Goal: Check status: Check status

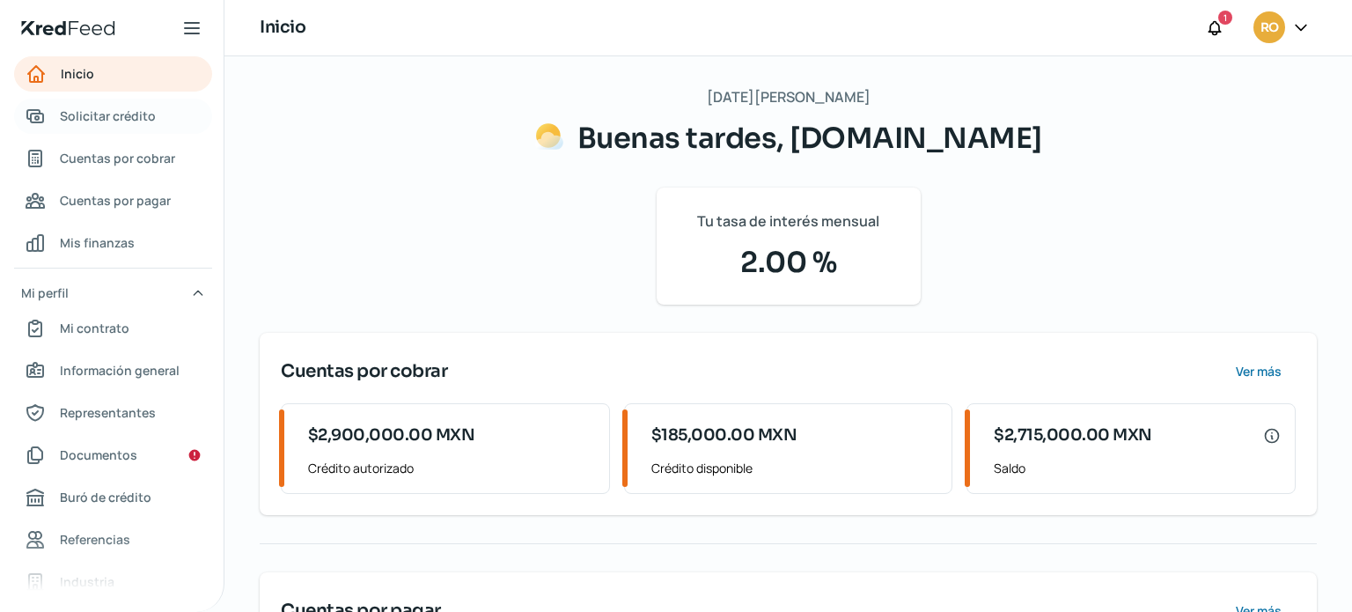
click at [137, 115] on span "Solicitar crédito" at bounding box center [108, 116] width 96 height 22
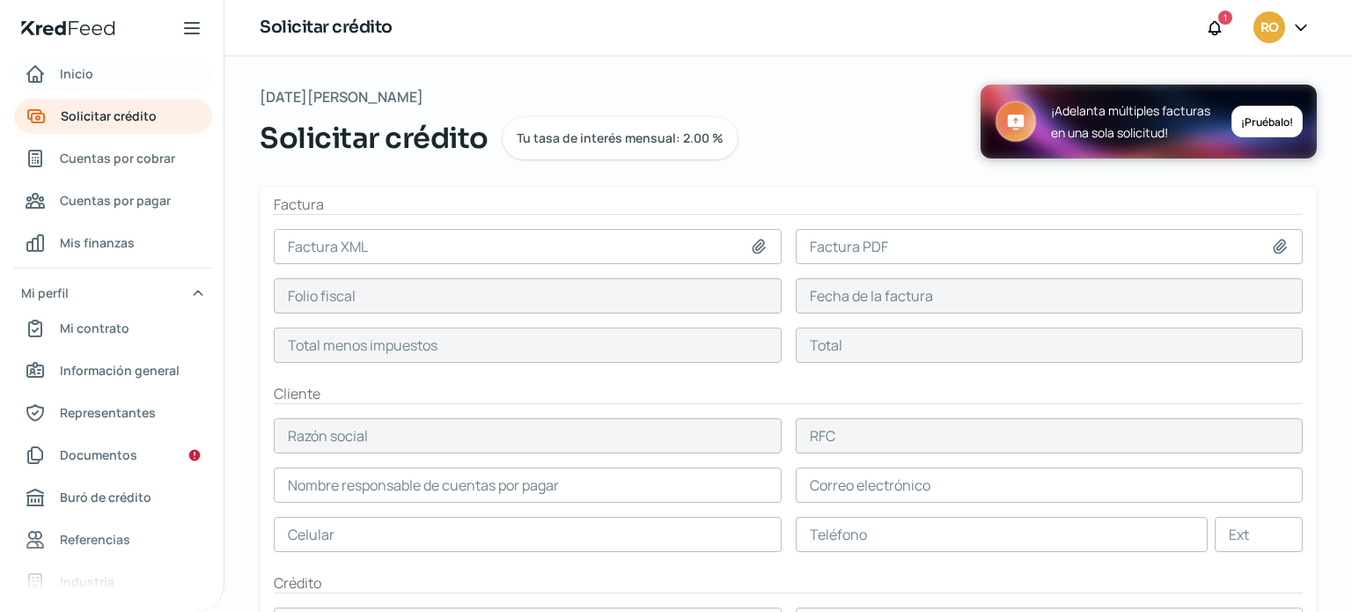
click at [115, 86] on link "Inicio" at bounding box center [113, 73] width 198 height 35
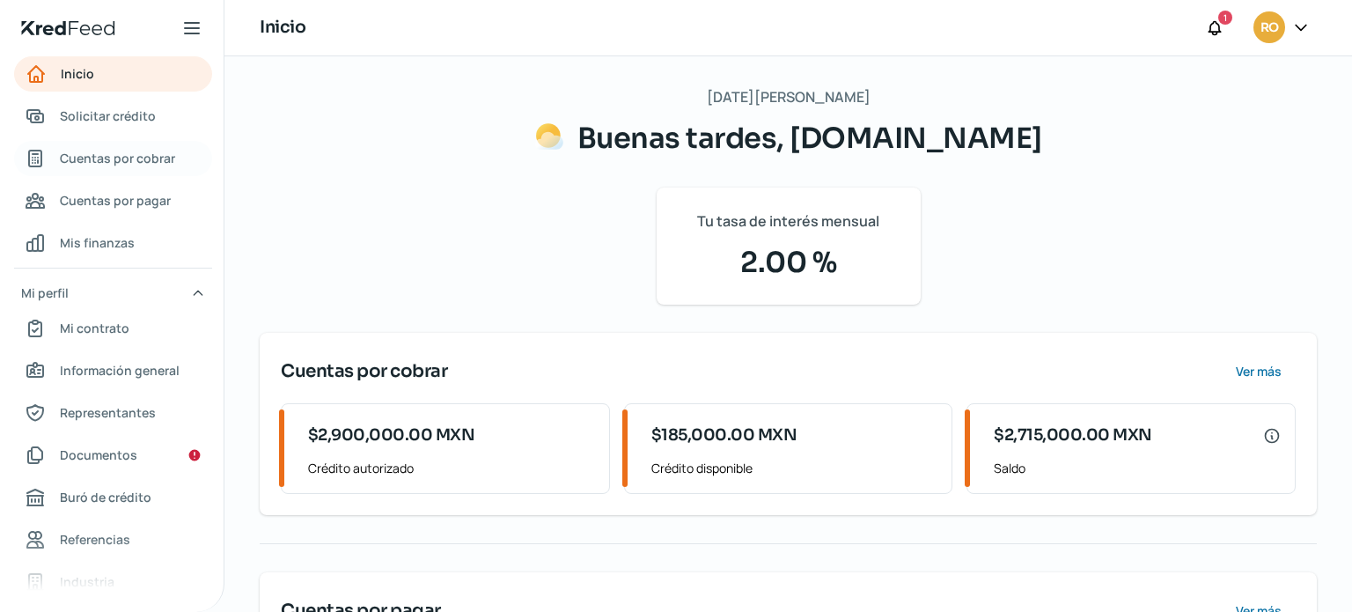
click at [135, 158] on span "Cuentas por cobrar" at bounding box center [117, 158] width 115 height 22
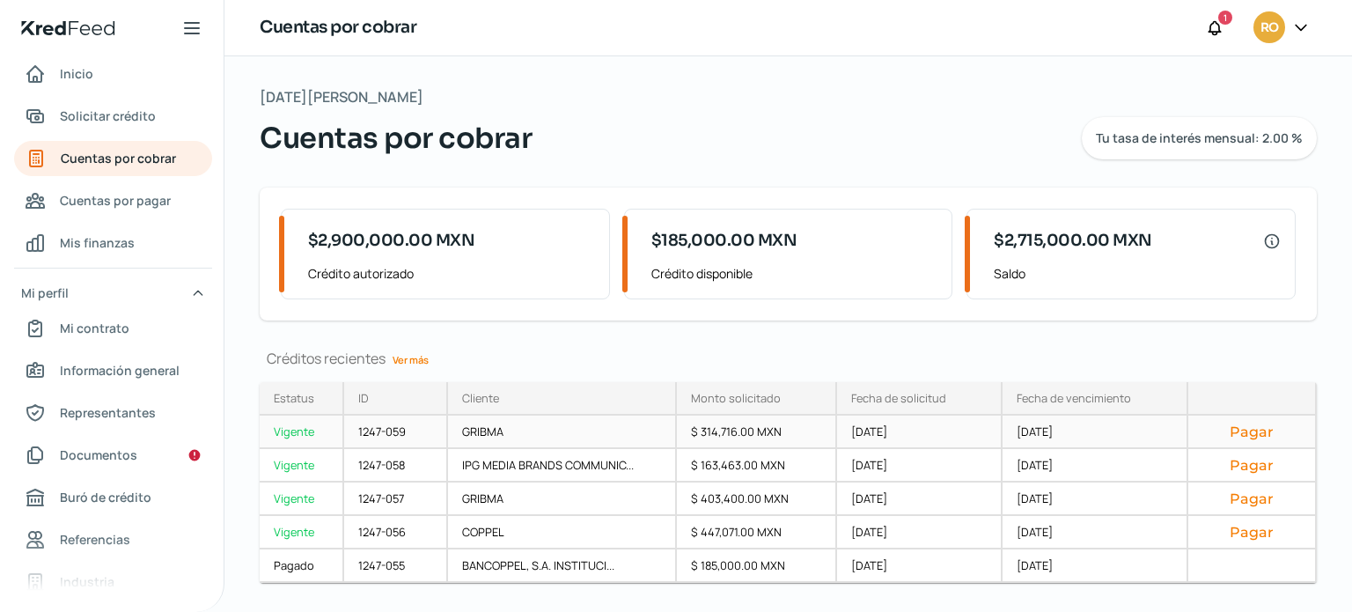
drag, startPoint x: 350, startPoint y: 432, endPoint x: 395, endPoint y: 440, distance: 45.6
click at [395, 440] on div "1247-059" at bounding box center [396, 432] width 104 height 33
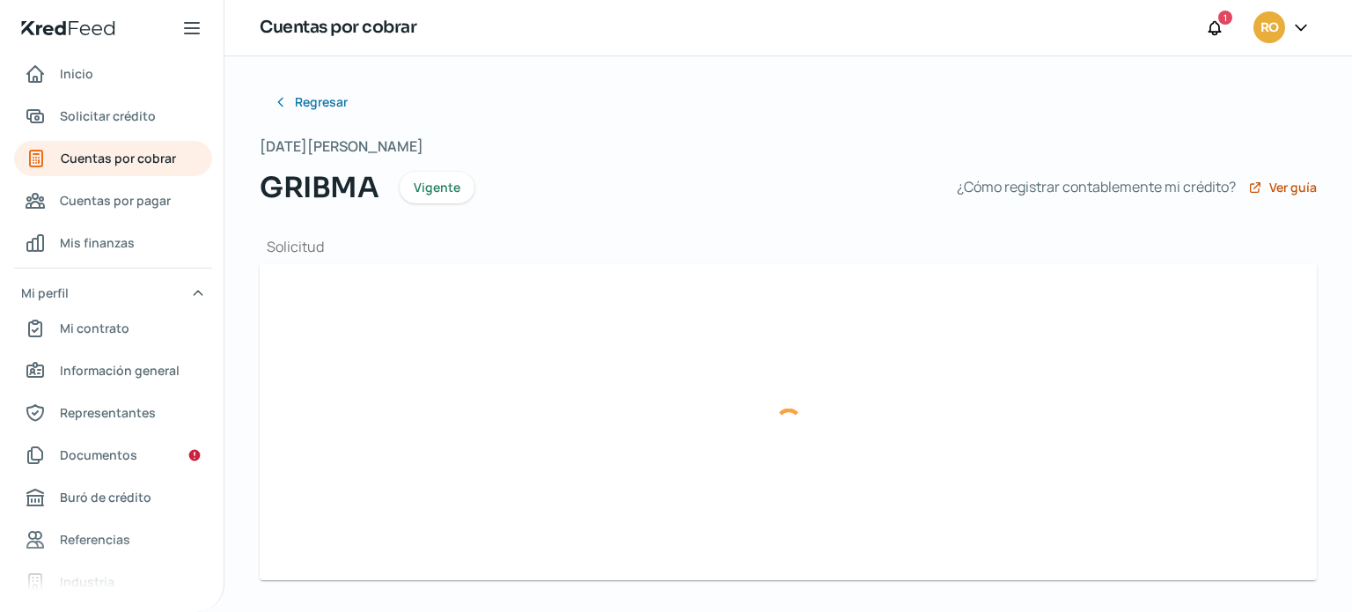
type input "Factura-937-GRI1605273S0.xml"
type input "Factura-937-GRI1605273S0.pdf"
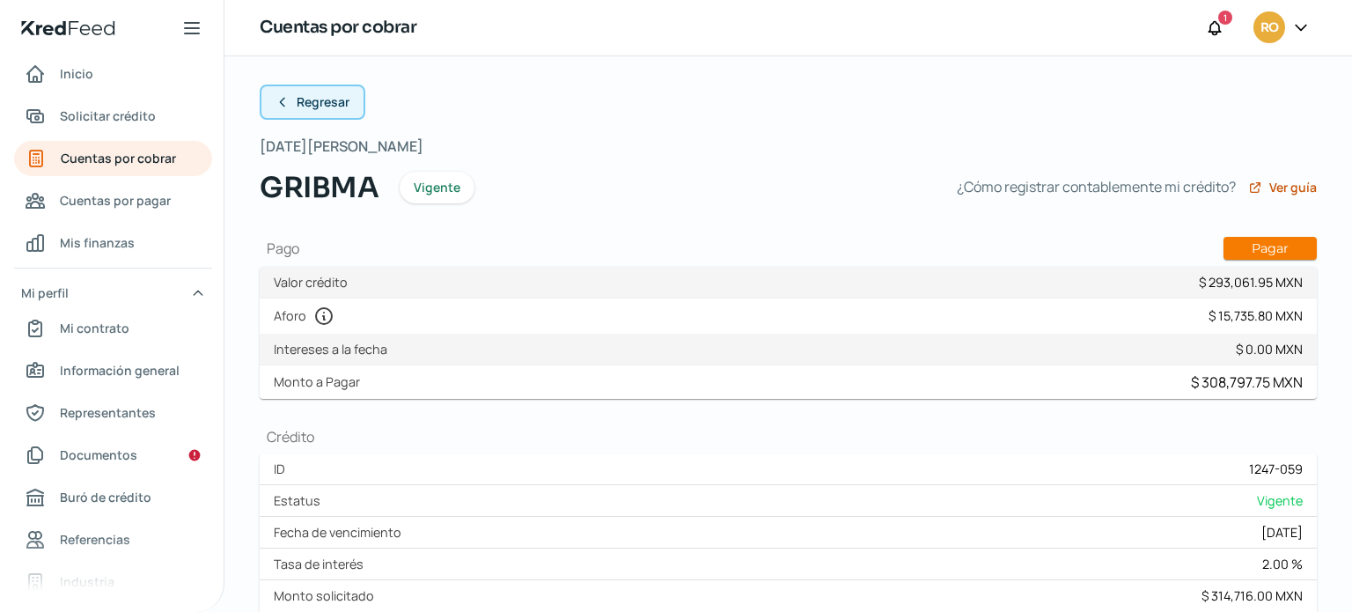
click at [301, 96] on span "Regresar" at bounding box center [323, 102] width 53 height 12
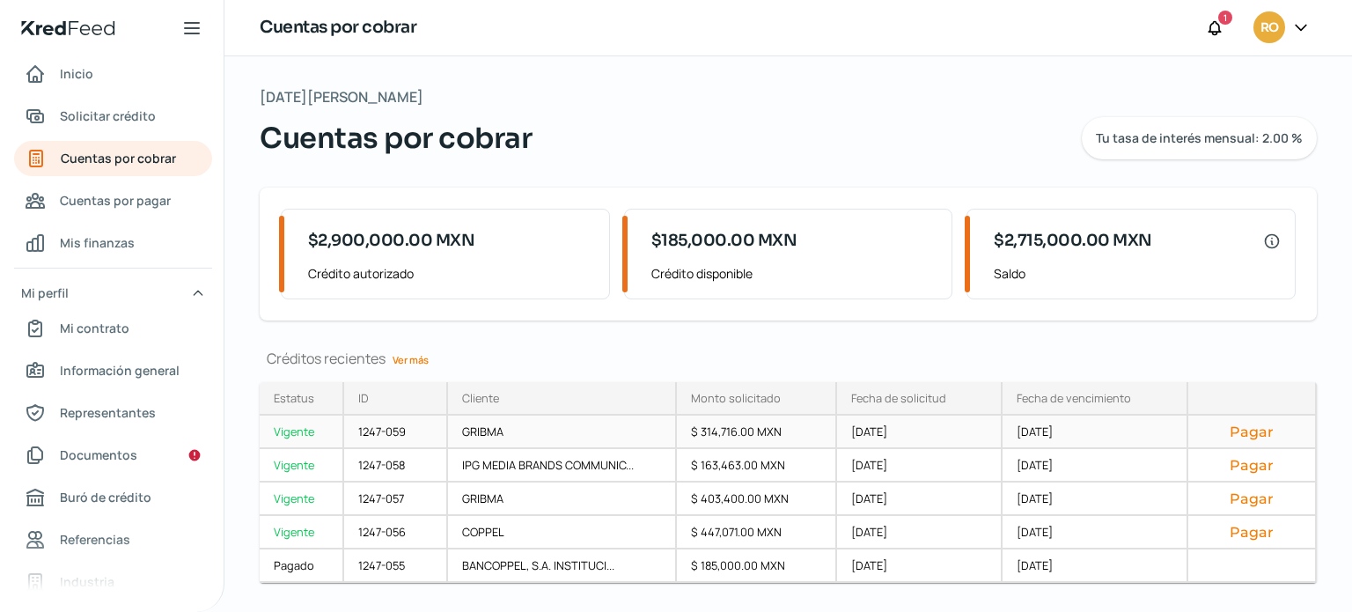
drag, startPoint x: 413, startPoint y: 436, endPoint x: 359, endPoint y: 431, distance: 53.9
click at [359, 431] on div "1247-059" at bounding box center [396, 432] width 104 height 33
click at [901, 92] on div "[DATE][PERSON_NAME] Cuentas por cobrar Tu tasa de interés mensual: 2.00 %" at bounding box center [788, 122] width 1057 height 75
